Goal: Information Seeking & Learning: Learn about a topic

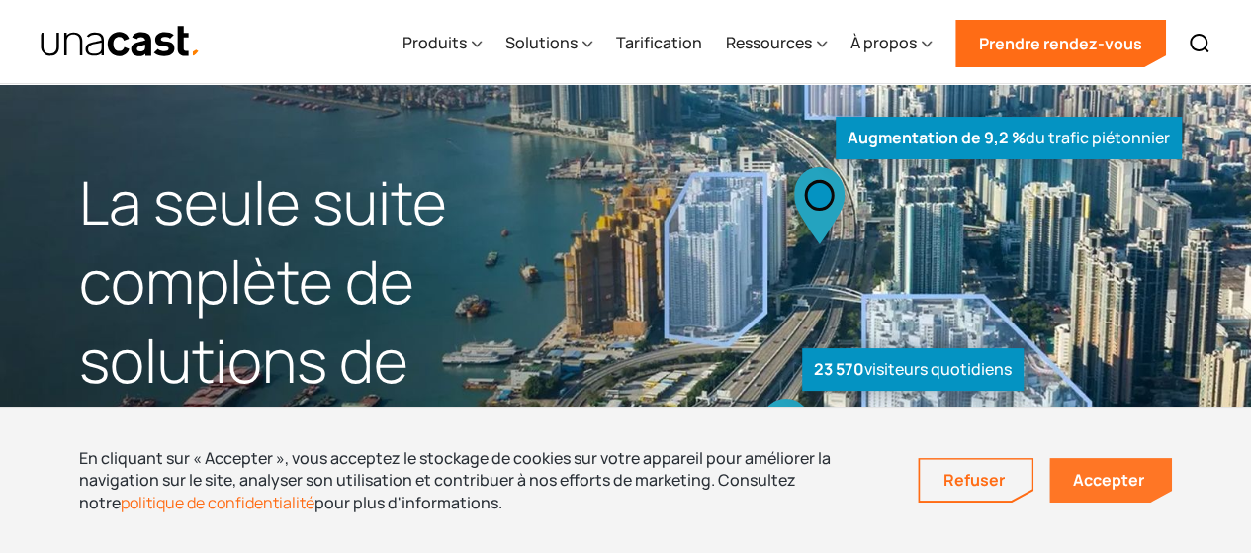
click at [1135, 475] on font "Accepter" at bounding box center [1108, 480] width 71 height 22
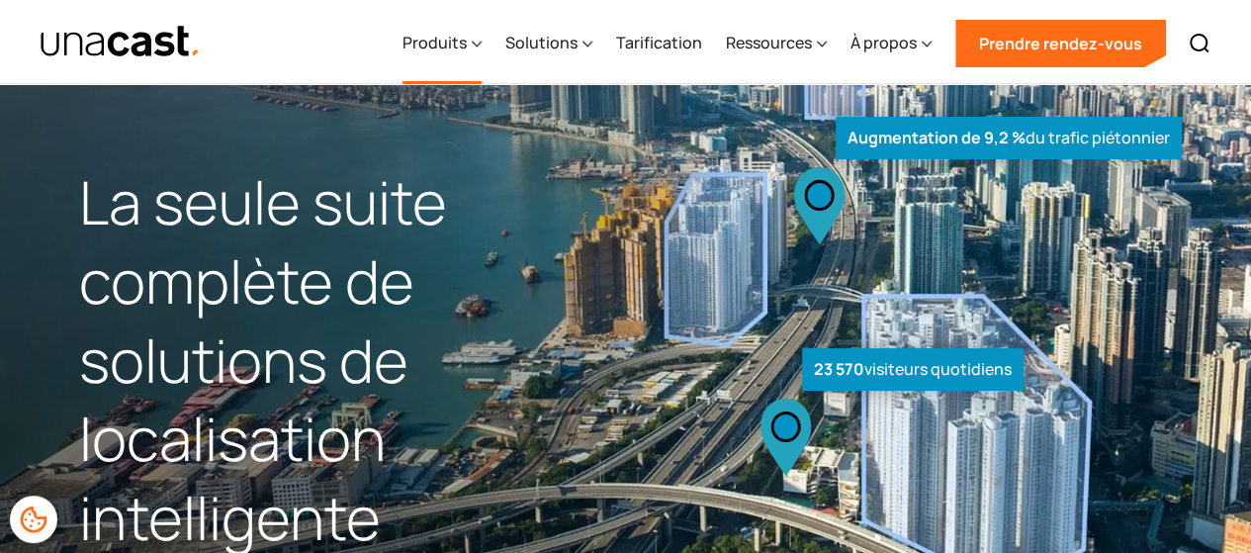
click at [459, 32] on font "Produits" at bounding box center [435, 43] width 64 height 22
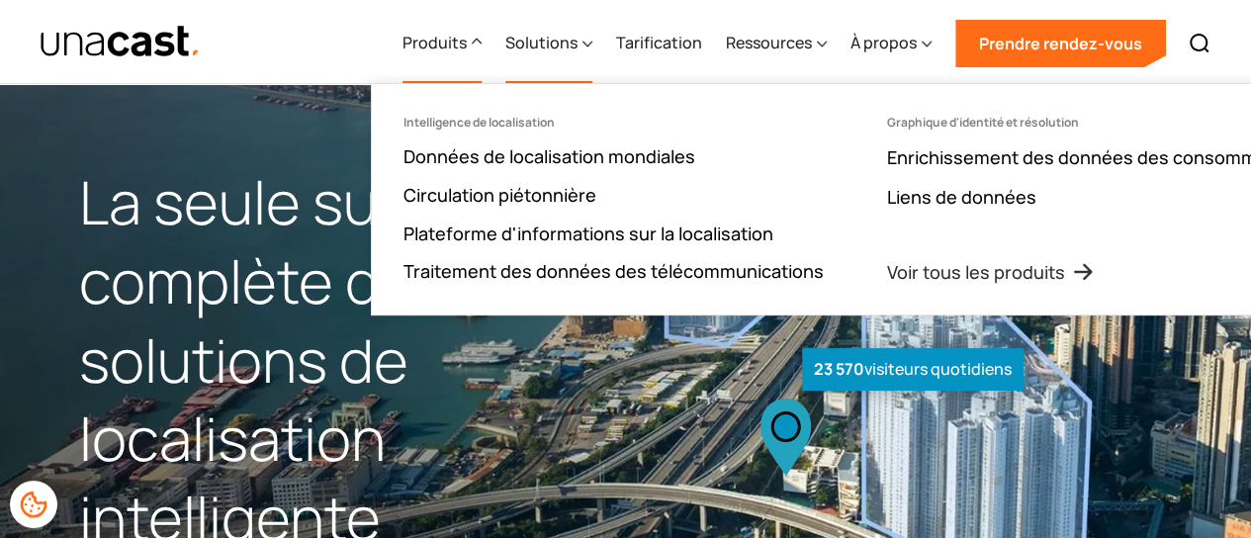
click at [565, 40] on font "Solutions" at bounding box center [541, 43] width 72 height 22
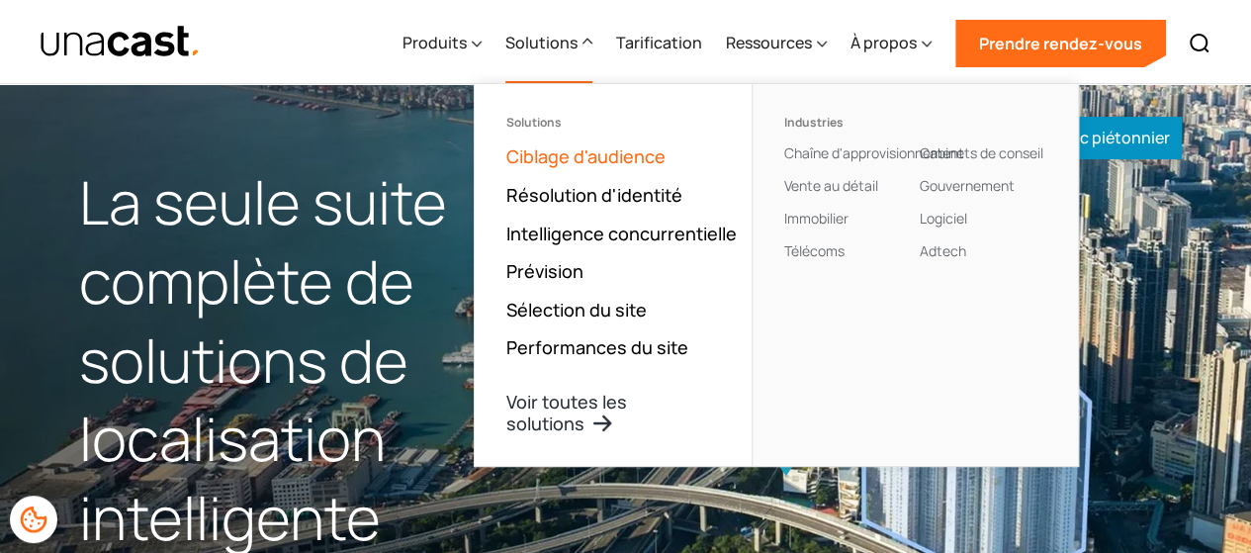
click at [566, 151] on font "Ciblage d'audience" at bounding box center [585, 156] width 159 height 24
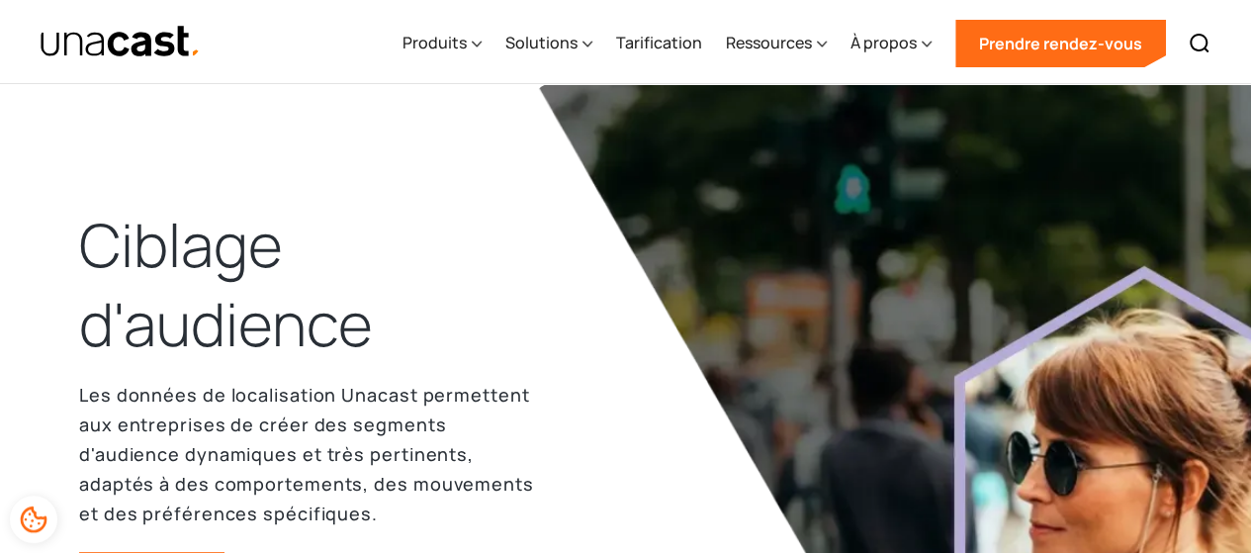
scroll to position [99, 0]
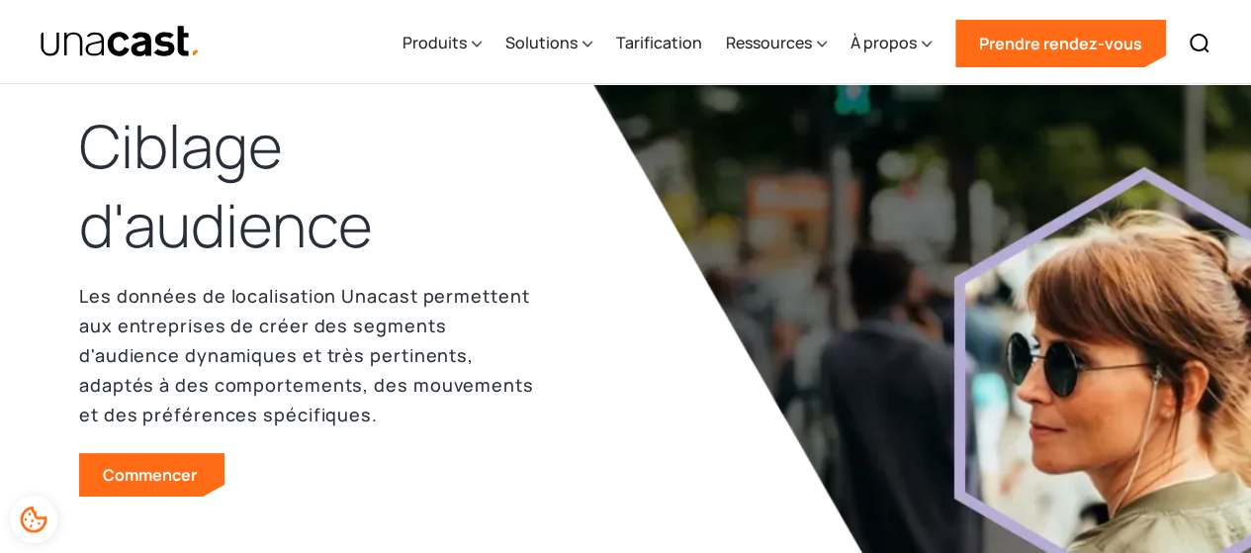
drag, startPoint x: 152, startPoint y: 213, endPoint x: 24, endPoint y: 373, distance: 205.4
drag, startPoint x: 24, startPoint y: 373, endPoint x: 641, endPoint y: 308, distance: 620.6
click at [644, 306] on img at bounding box center [972, 281] width 876 height 593
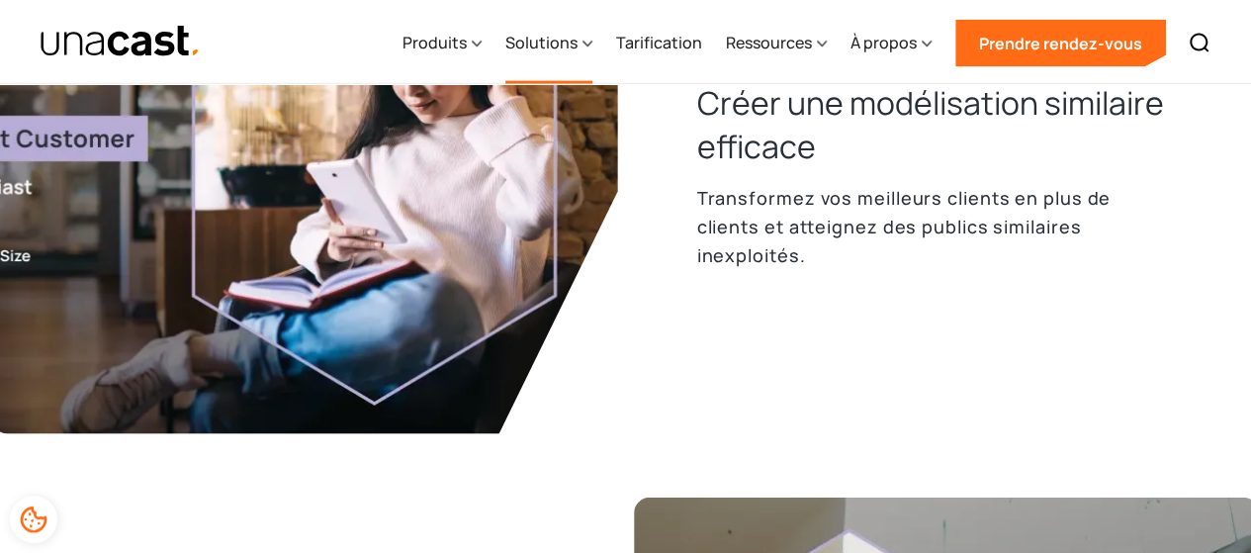
scroll to position [2374, 0]
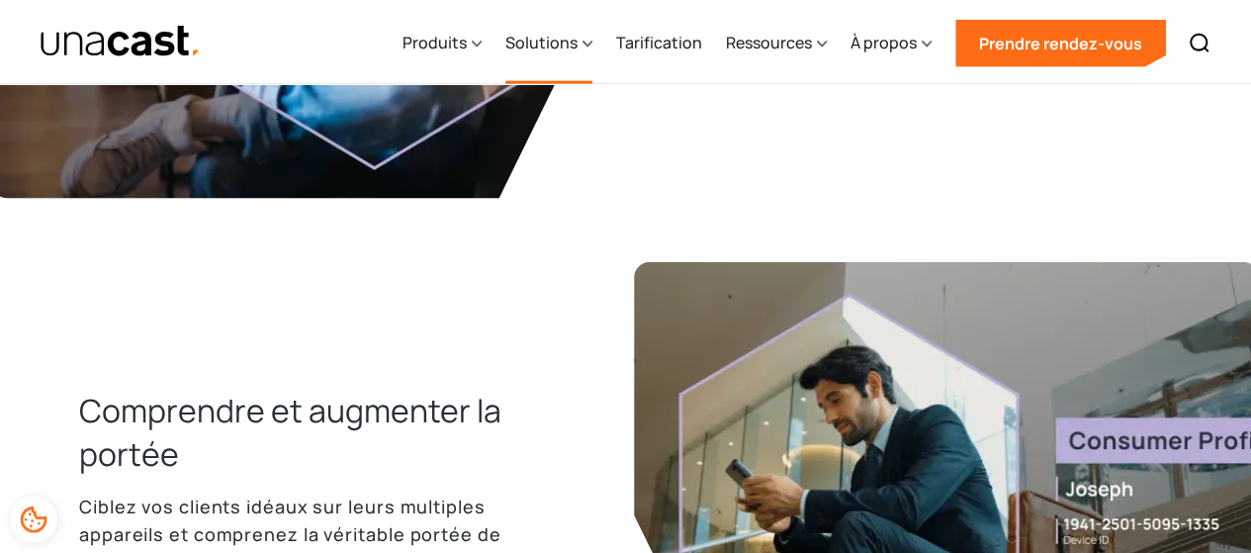
click at [562, 50] on font "Solutions" at bounding box center [541, 43] width 72 height 22
